Goal: Browse casually

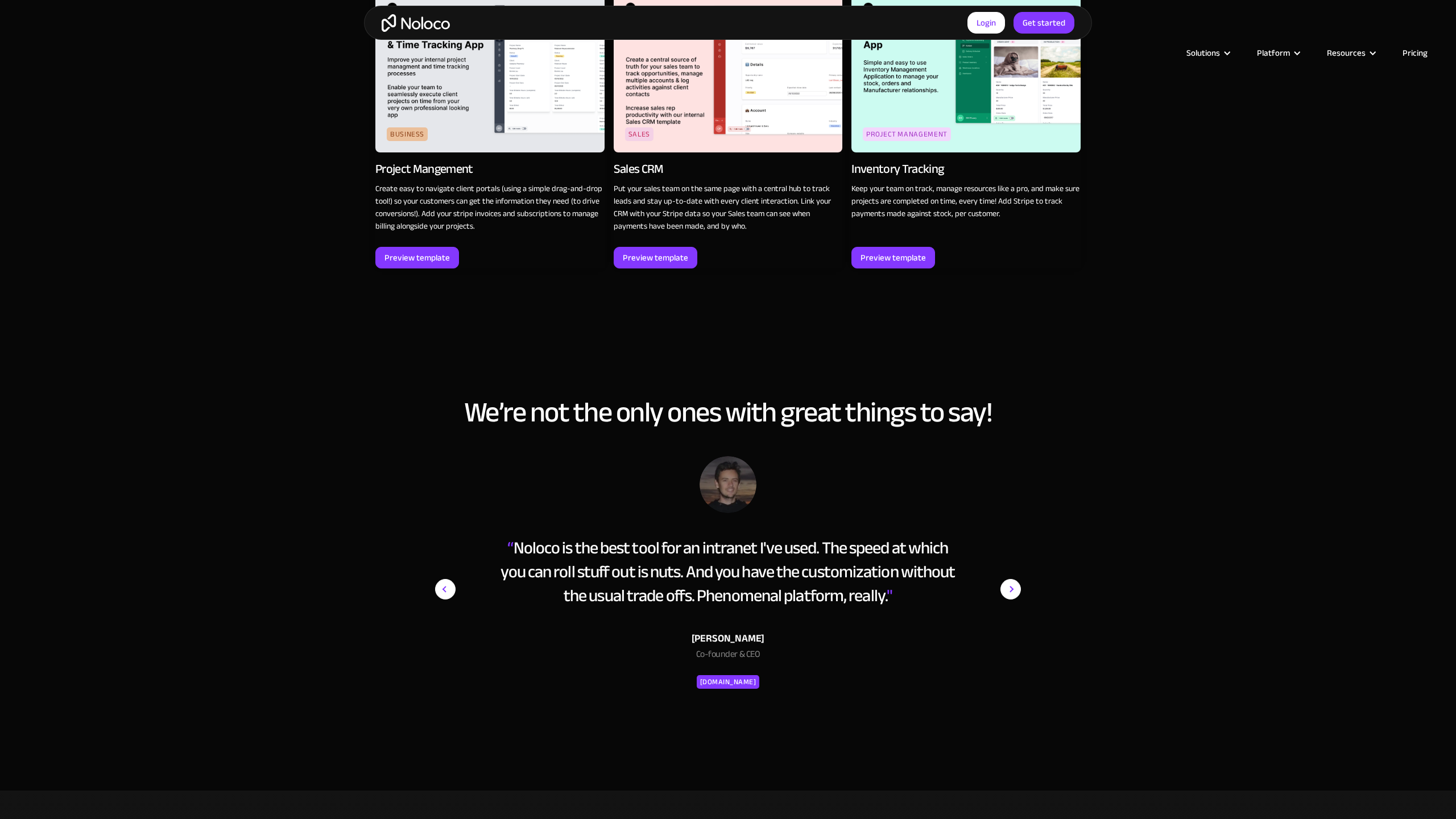
scroll to position [1605, 0]
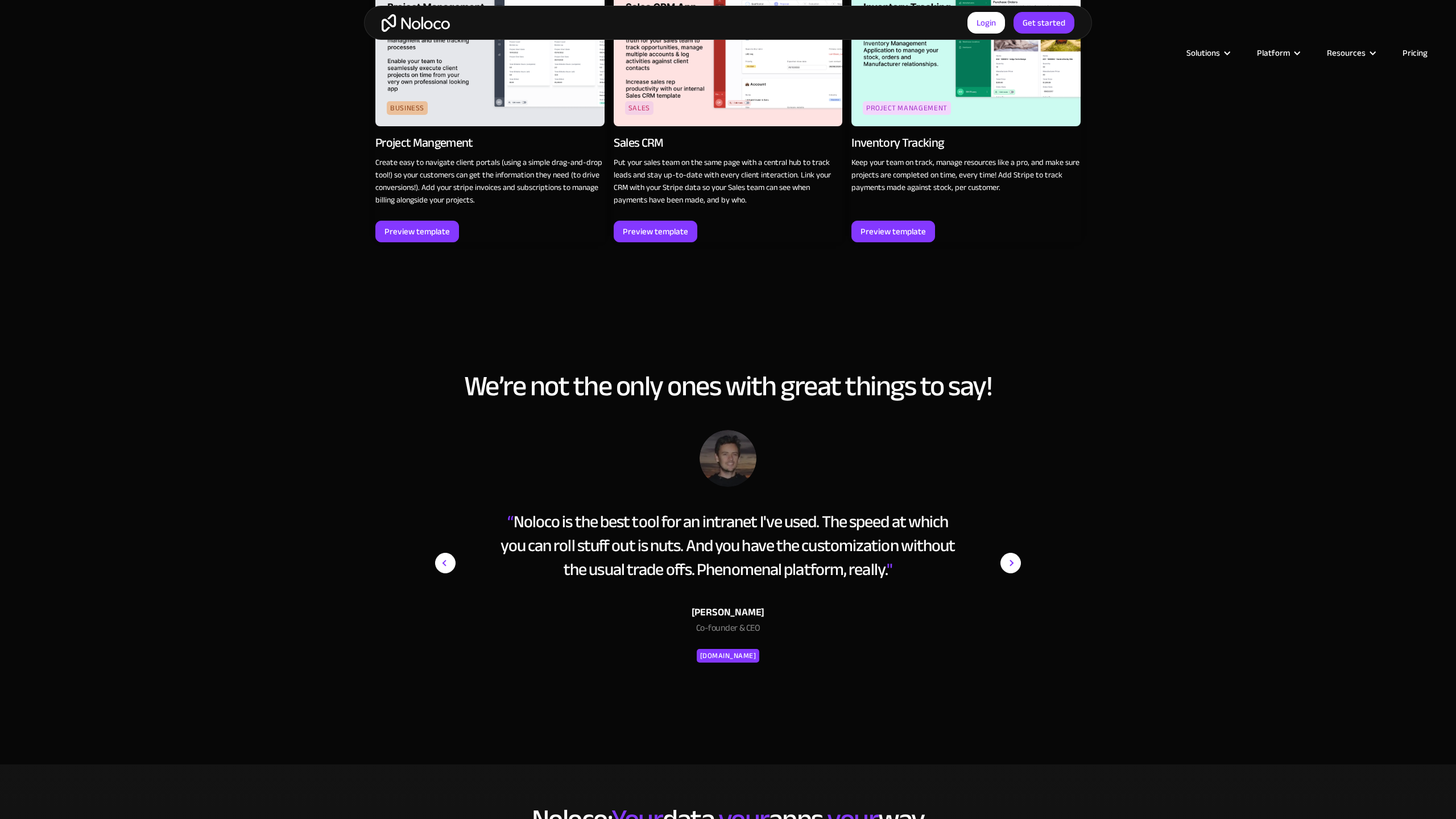
scroll to position [2698, 0]
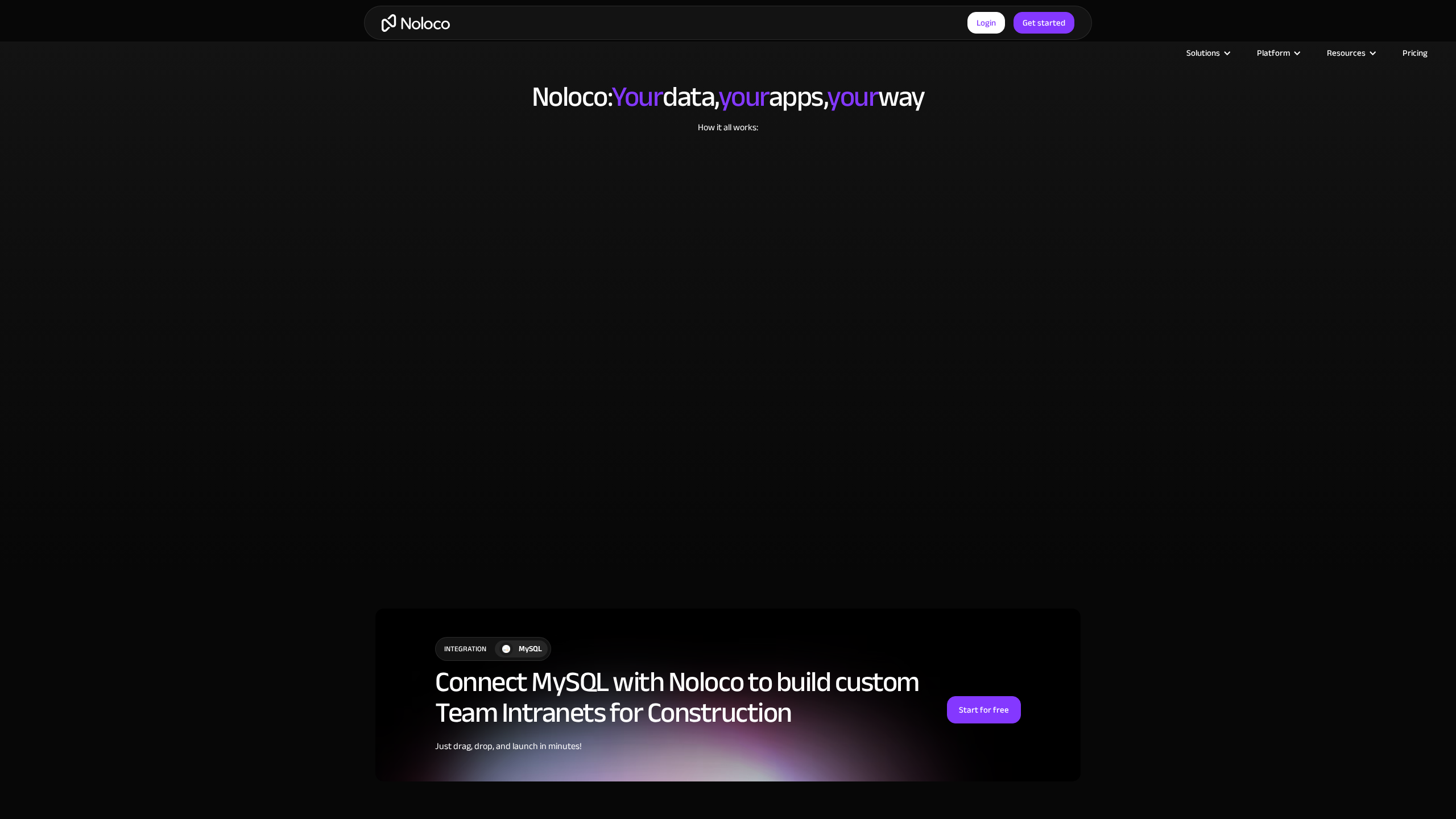
scroll to position [2725, 0]
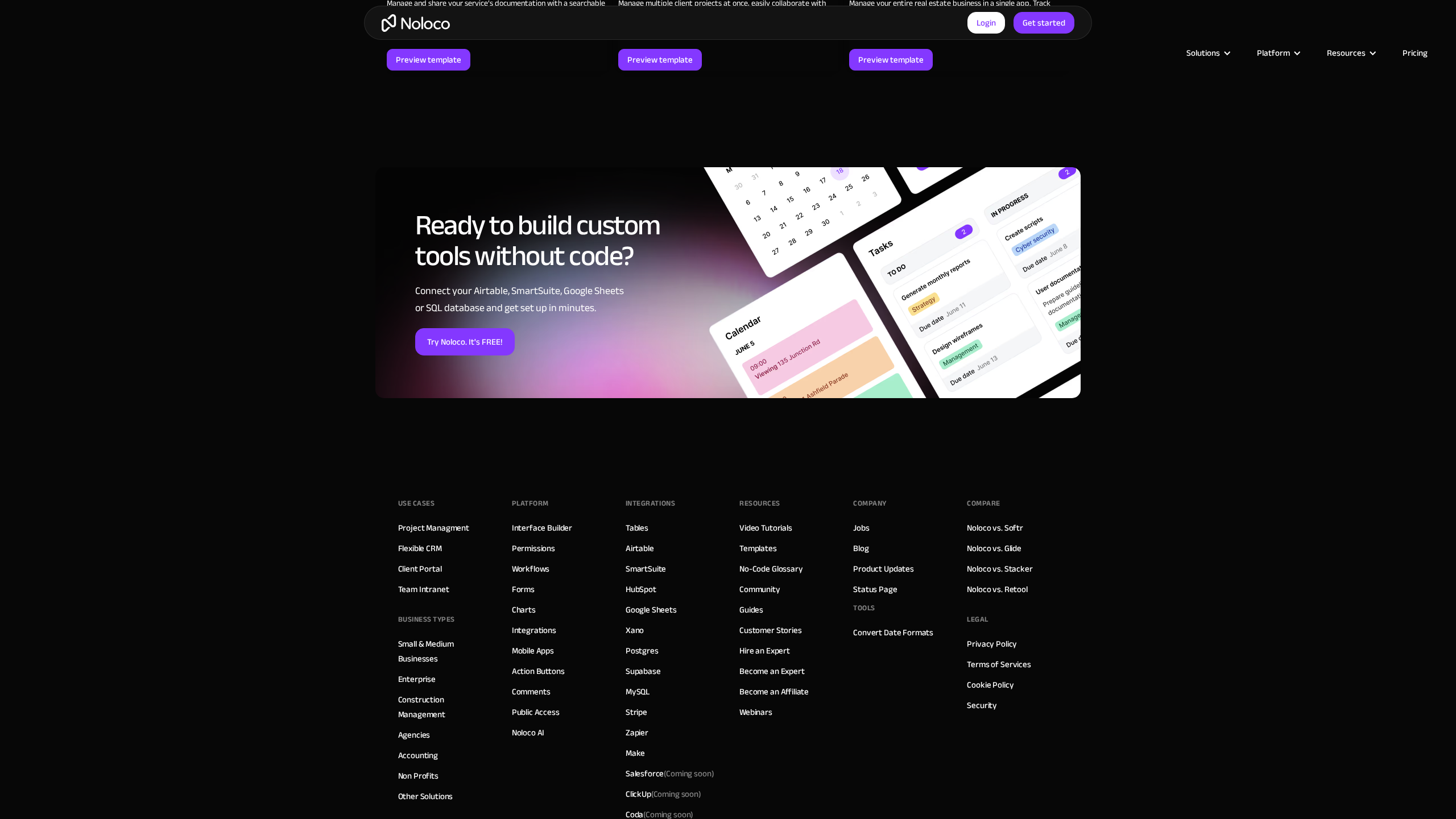
scroll to position [1613, 0]
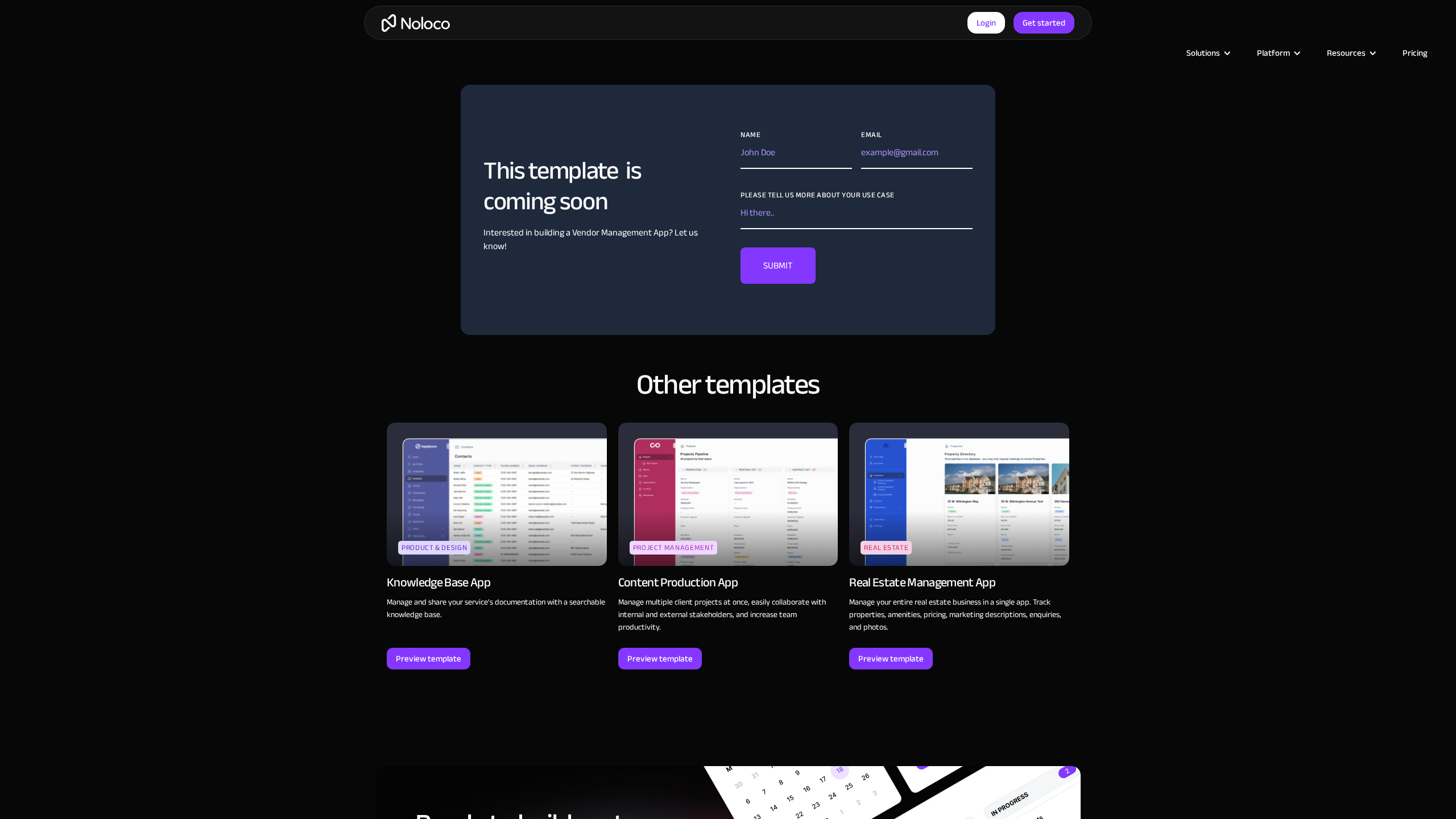
scroll to position [1413, 0]
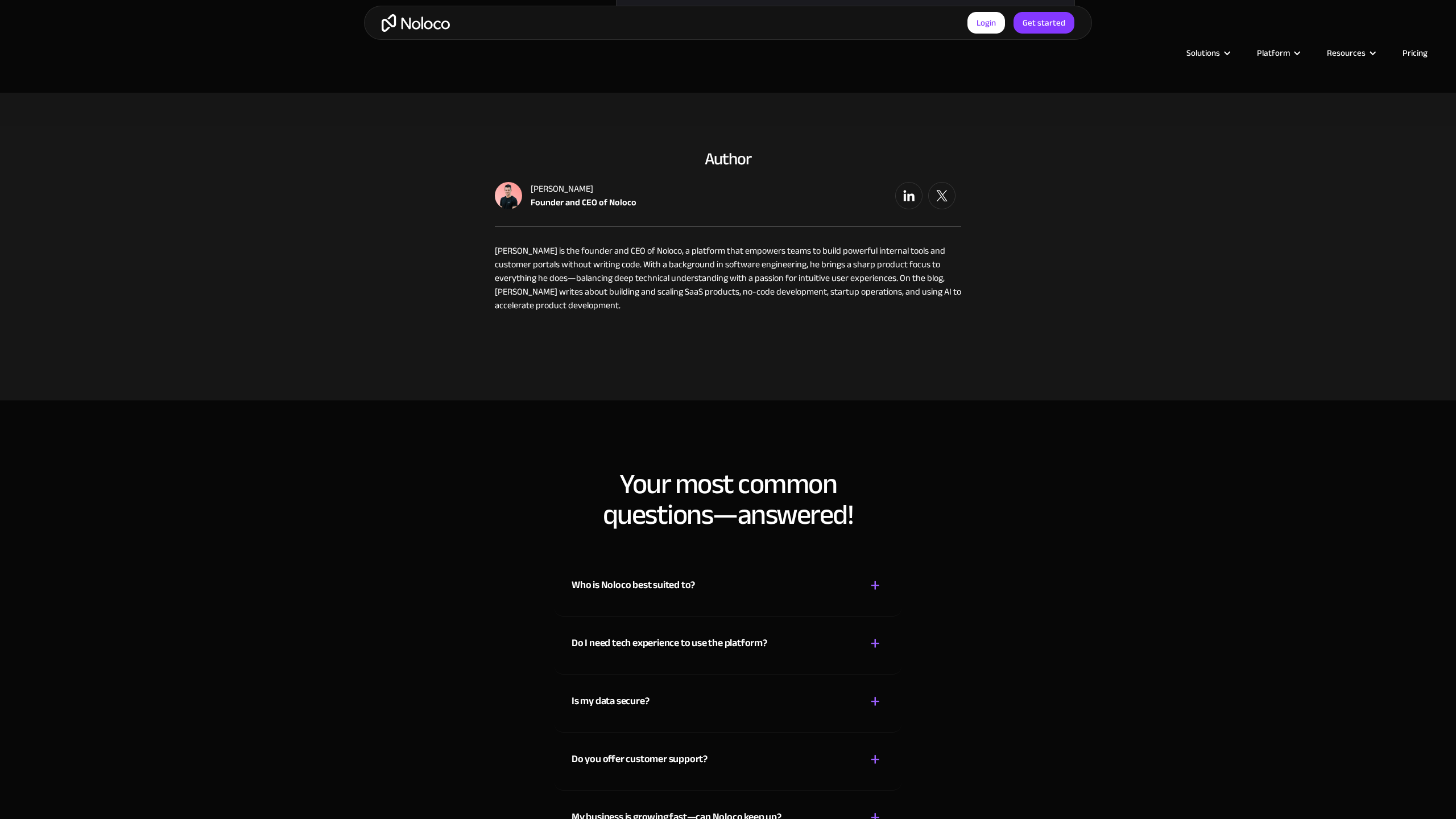
scroll to position [2936, 0]
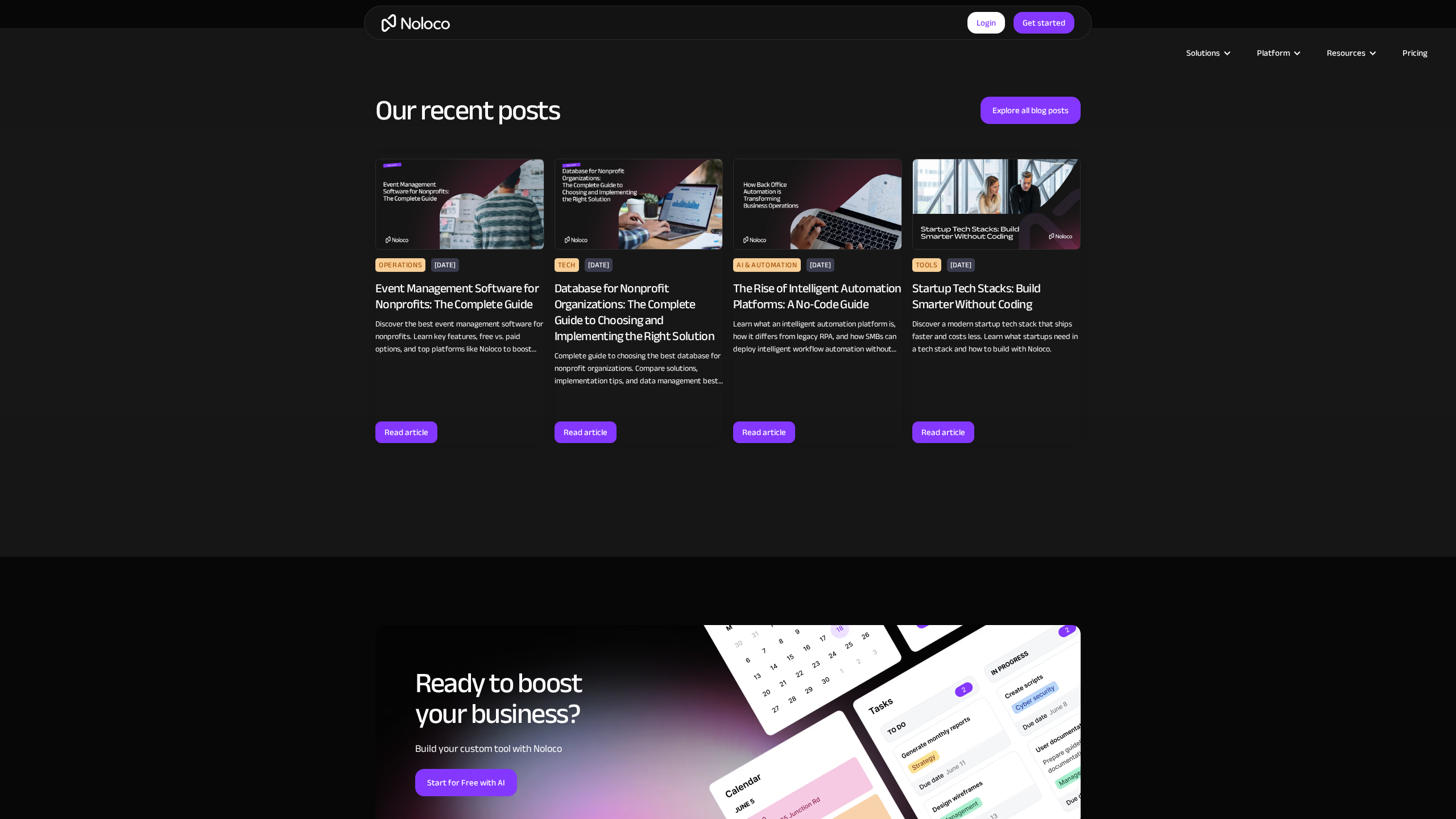
scroll to position [2753, 0]
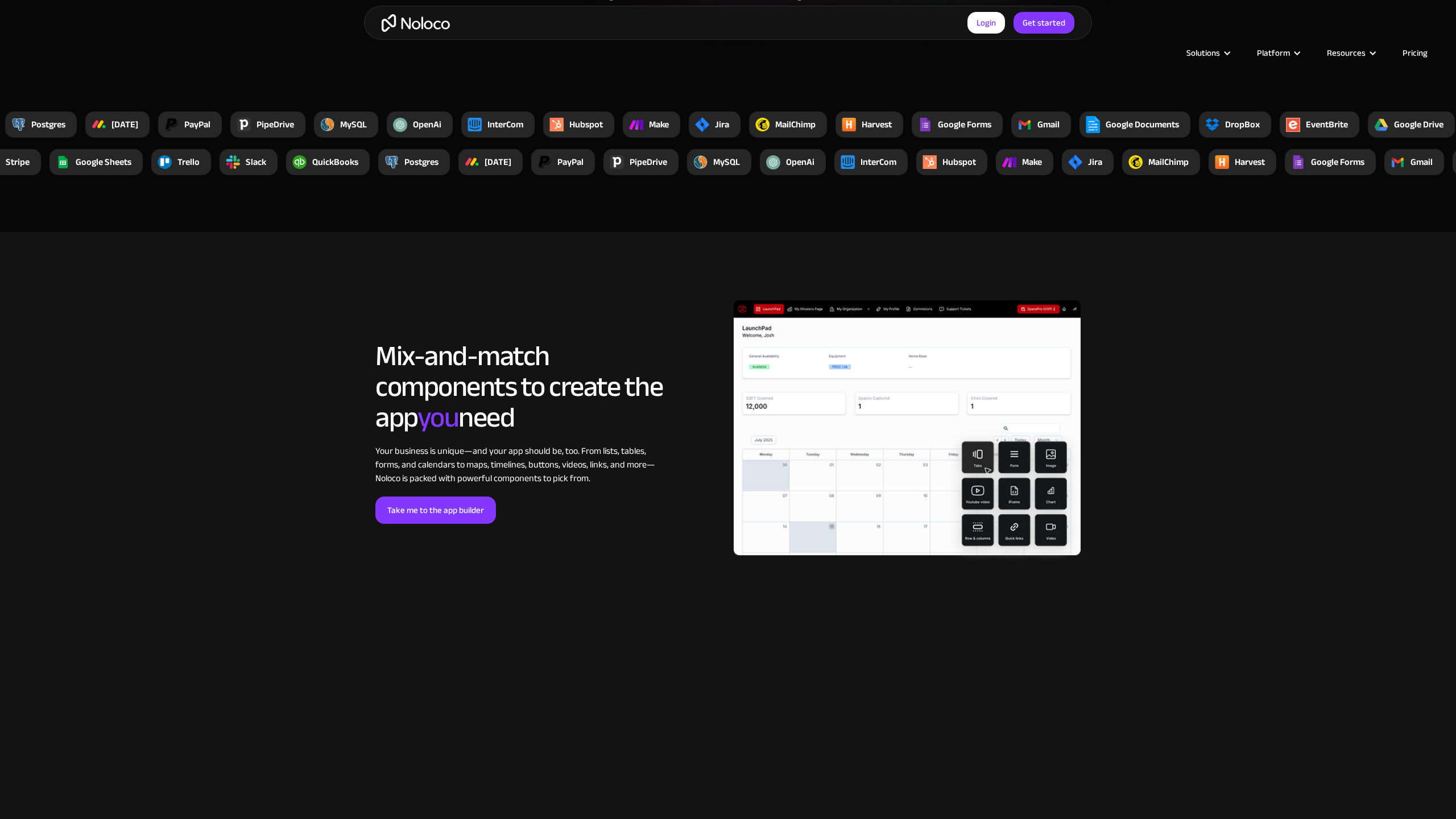
scroll to position [3056, 0]
